Goal: Task Accomplishment & Management: Manage account settings

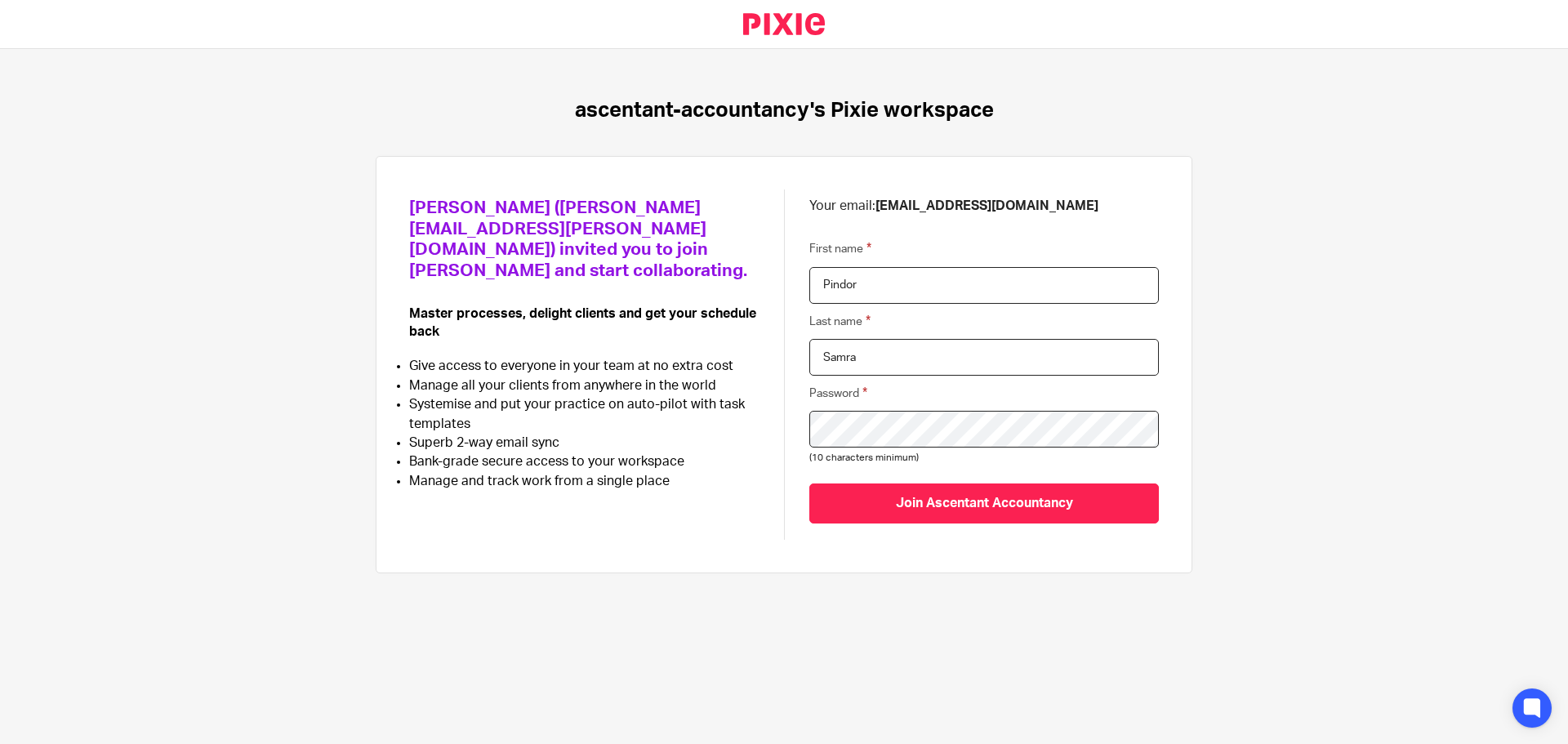
click at [702, 432] on div "Kevin Drew (kevin.drew@ascentant.co.uk) invited you to join Pixie and start col…" at bounding box center [784, 365] width 749 height 351
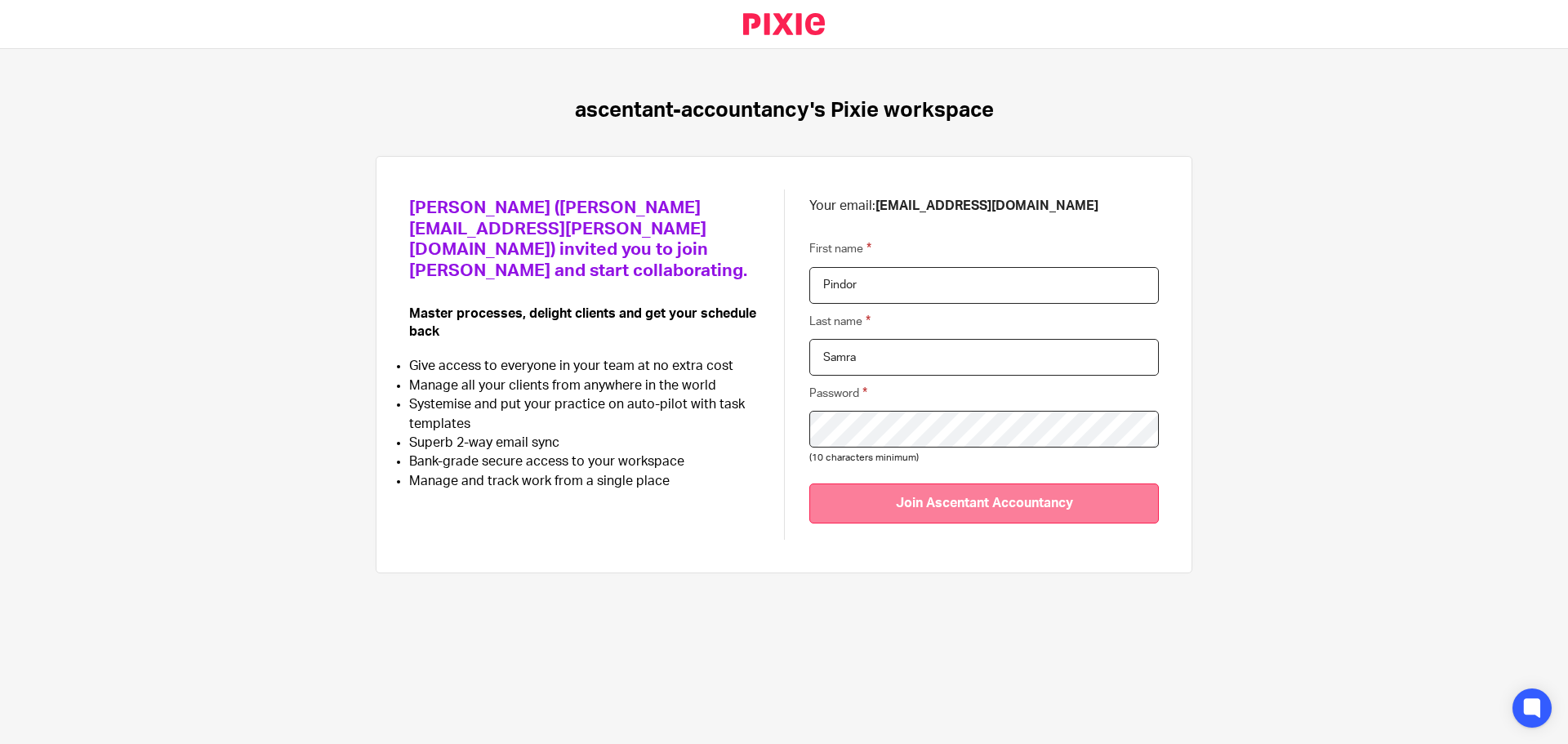
click at [957, 496] on input "Join Ascentant Accountancy" at bounding box center [983, 503] width 350 height 40
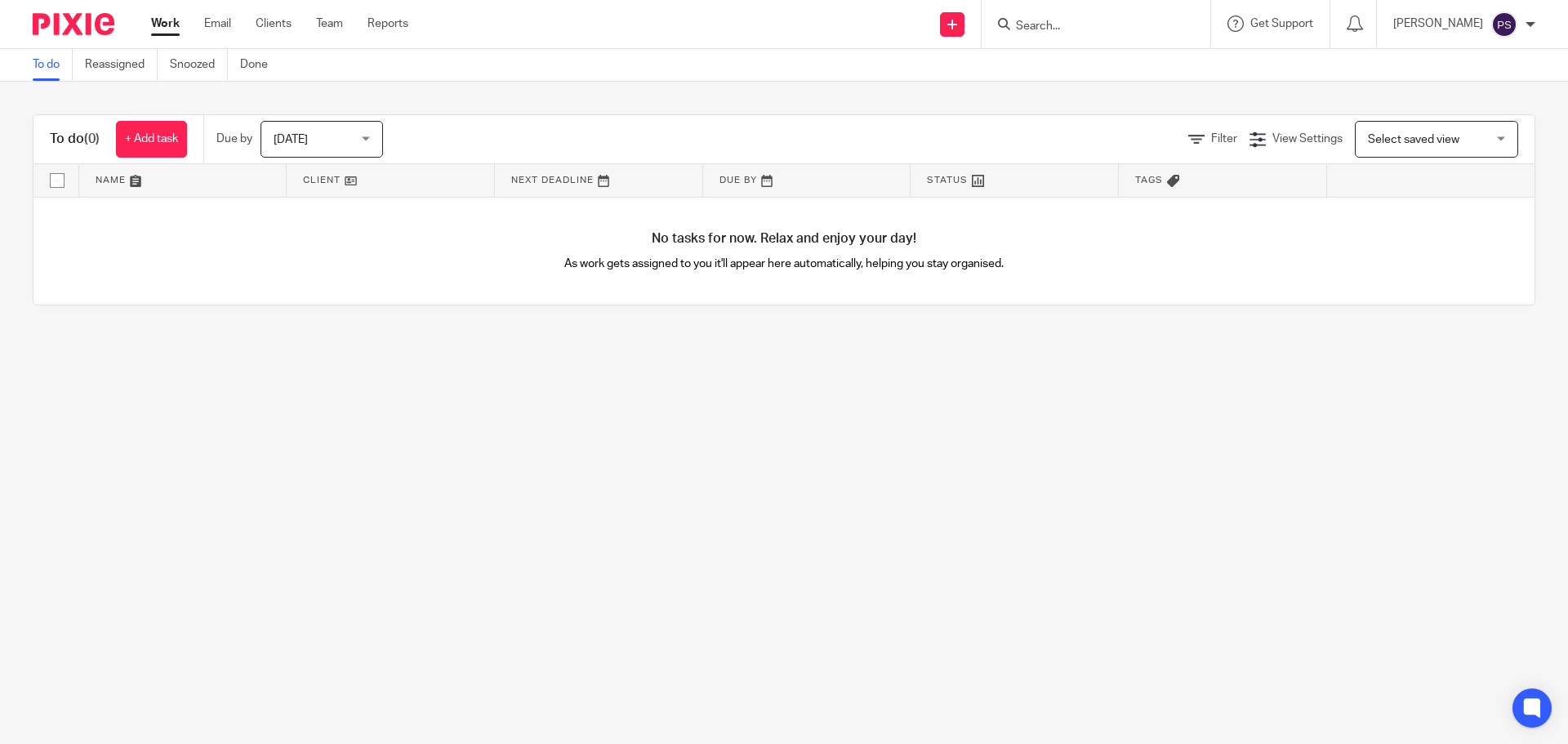
click at [1463, 34] on div "[PERSON_NAME]" at bounding box center [1463, 24] width 142 height 26
click at [1472, 67] on span "My profile" at bounding box center [1466, 65] width 51 height 11
